Goal: Check status

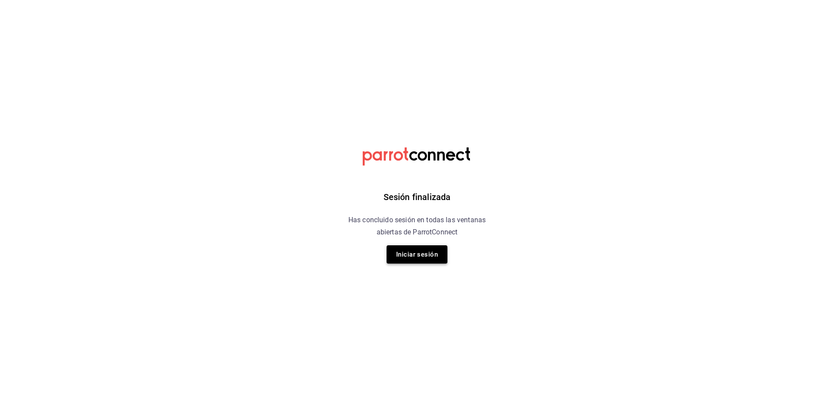
click at [408, 250] on button "Iniciar sesión" at bounding box center [417, 254] width 61 height 18
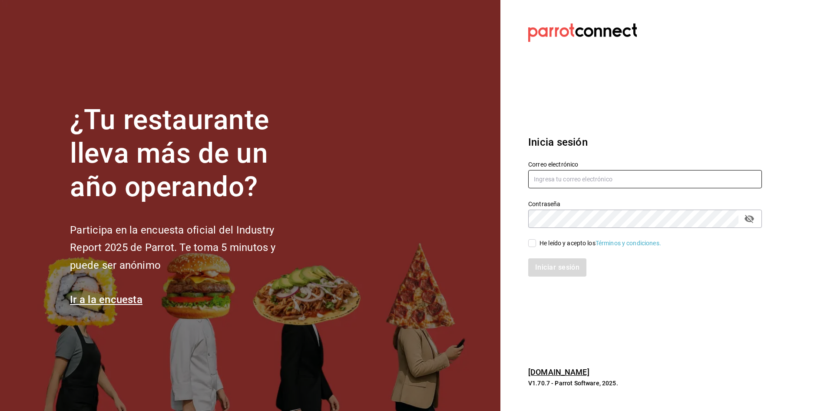
click at [595, 183] on input "text" at bounding box center [645, 179] width 234 height 18
type input "carmenruiz40@hotmail.com"
click at [533, 242] on input "He leído y acepto los Términos y condiciones." at bounding box center [532, 243] width 8 height 8
checkbox input "true"
click at [541, 266] on button "Iniciar sesión" at bounding box center [557, 267] width 59 height 18
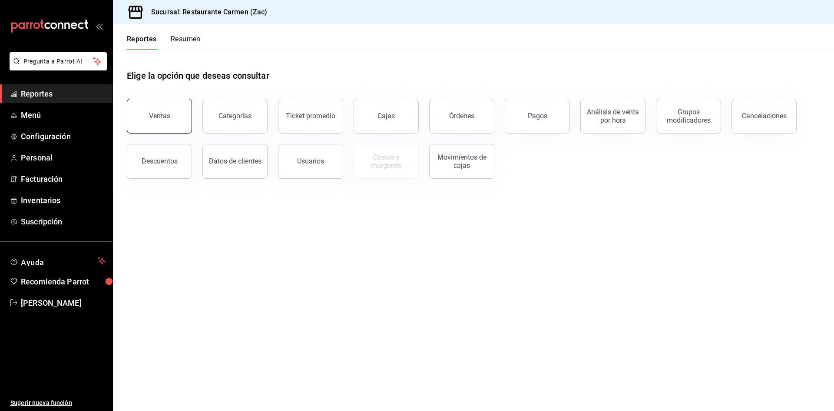
click at [163, 123] on button "Ventas" at bounding box center [159, 116] width 65 height 35
